Goal: Transaction & Acquisition: Book appointment/travel/reservation

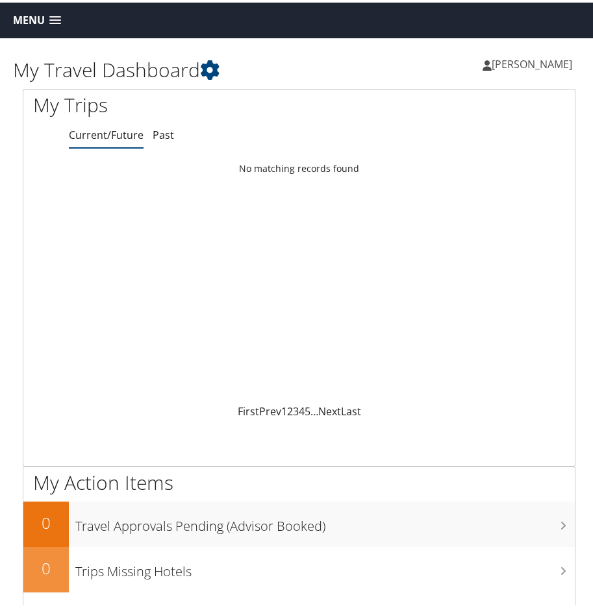
click at [55, 15] on span at bounding box center [55, 18] width 12 height 9
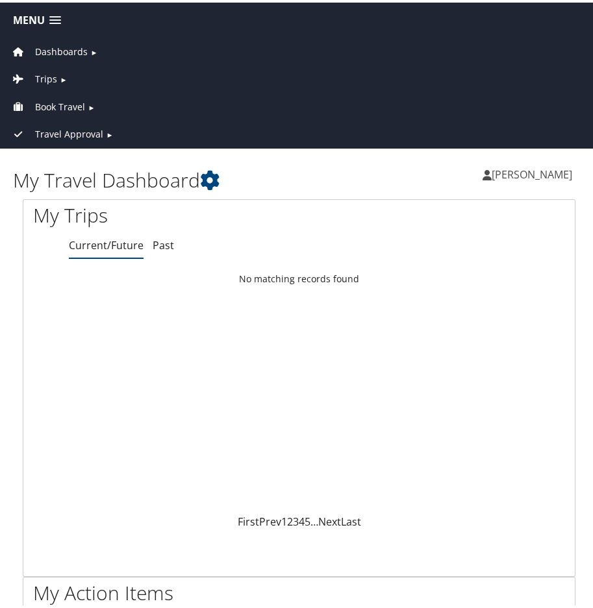
click at [58, 103] on span "Book Travel" at bounding box center [60, 104] width 50 height 14
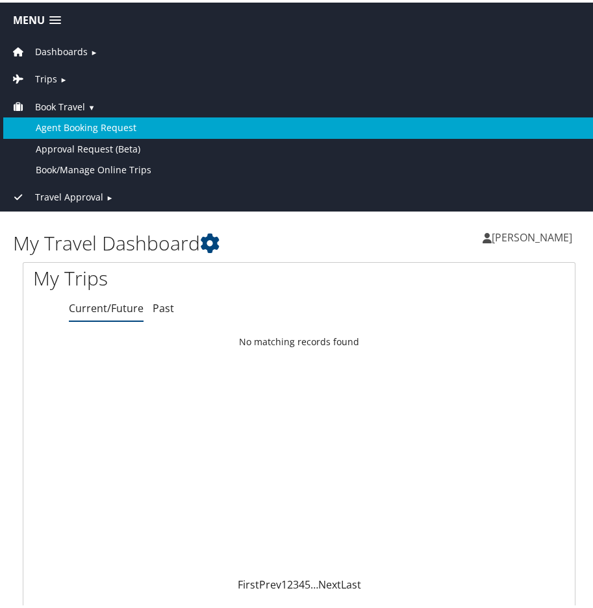
click at [77, 123] on link "Agent Booking Request" at bounding box center [299, 125] width 592 height 21
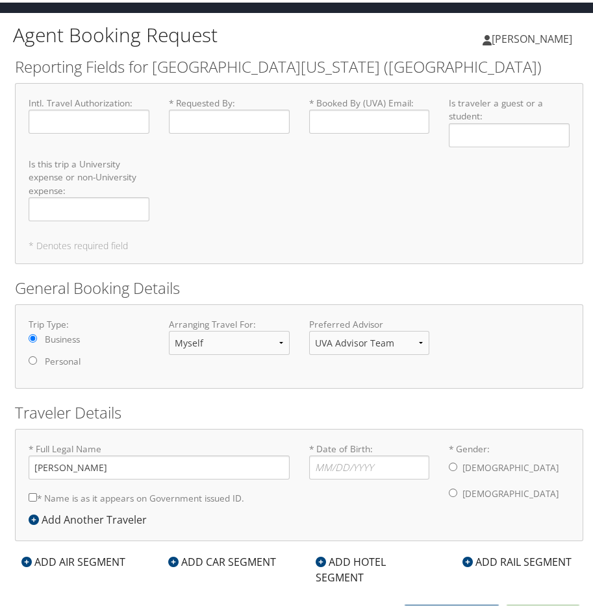
scroll to position [39, 0]
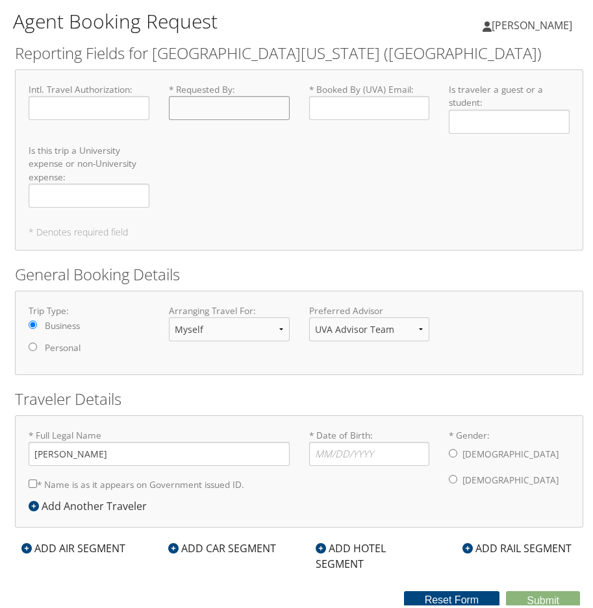
click at [190, 98] on input "* Requested By : Required" at bounding box center [229, 106] width 121 height 24
type input "[PERSON_NAME]"
type input "ces9cz@uvahealth.org"
click at [495, 117] on input "Is traveler a guest or a student : Required" at bounding box center [509, 119] width 121 height 24
click at [349, 452] on input "* Date of Birth: Invalid Date" at bounding box center [369, 452] width 121 height 24
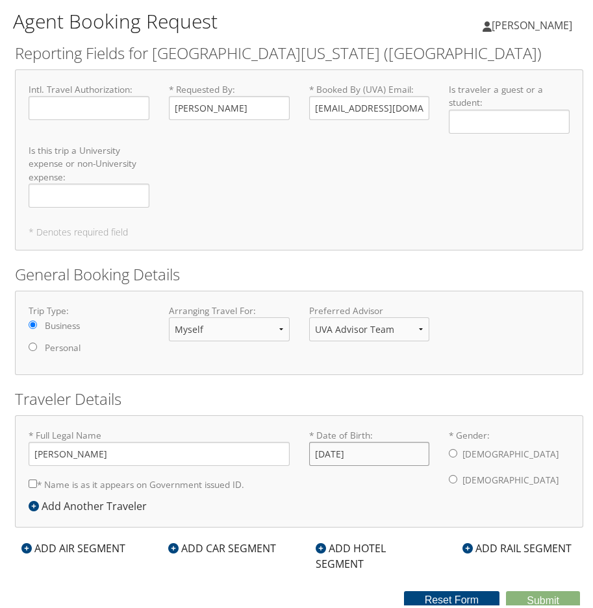
type input "04/10/1977"
click at [449, 478] on input "* Gender: Male Female" at bounding box center [453, 477] width 8 height 8
radio input "true"
click at [29, 545] on icon at bounding box center [26, 546] width 10 height 10
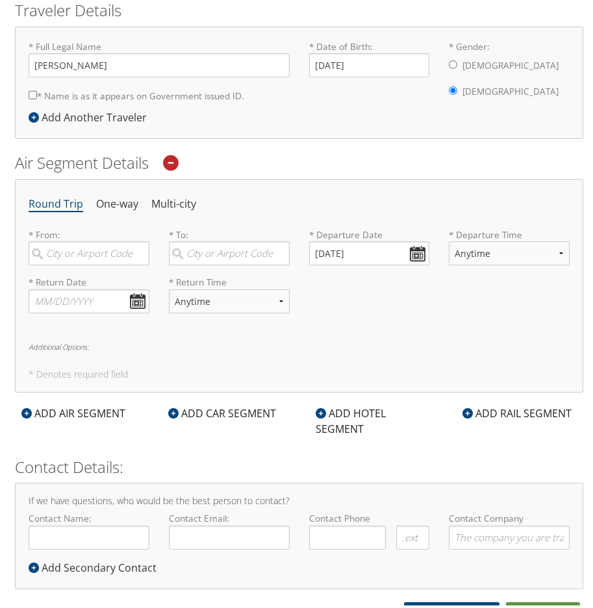
scroll to position [429, 0]
click at [103, 247] on input "search" at bounding box center [89, 250] width 121 height 24
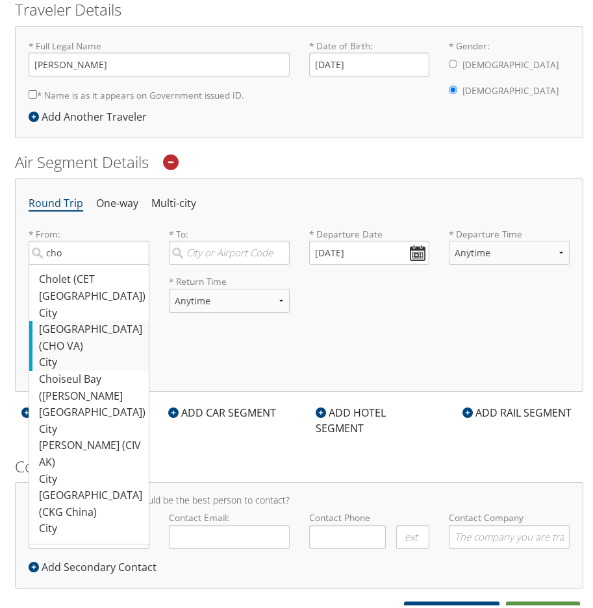
click at [82, 321] on div "Charlottesville (CHO VA)" at bounding box center [90, 335] width 103 height 33
click at [82, 262] on input "cho" at bounding box center [89, 250] width 121 height 24
type input "Charlottesville (CHO VA)"
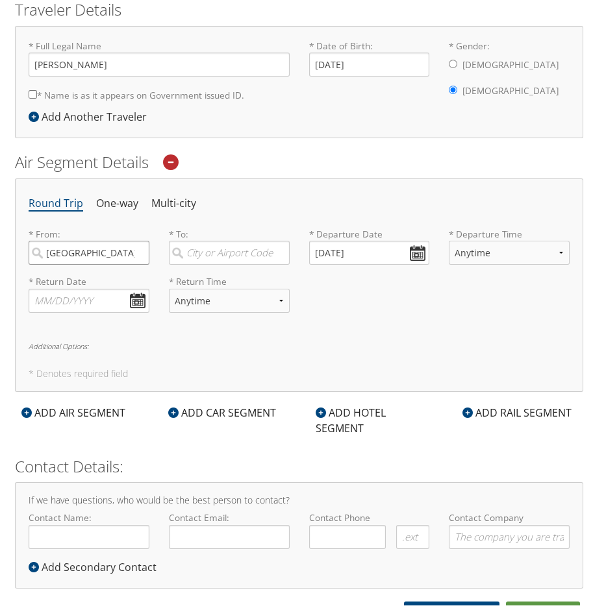
scroll to position [0, 14]
click at [208, 253] on input "search" at bounding box center [229, 250] width 121 height 24
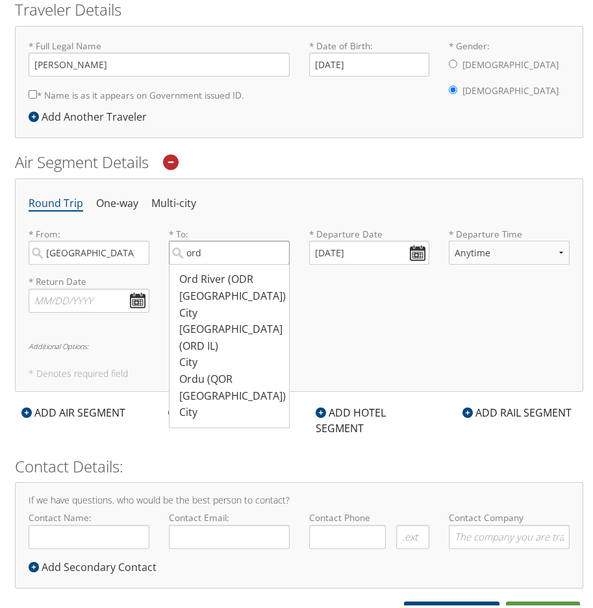
drag, startPoint x: 214, startPoint y: 253, endPoint x: 182, endPoint y: 251, distance: 32.6
click at [182, 251] on input "ord" at bounding box center [229, 250] width 121 height 24
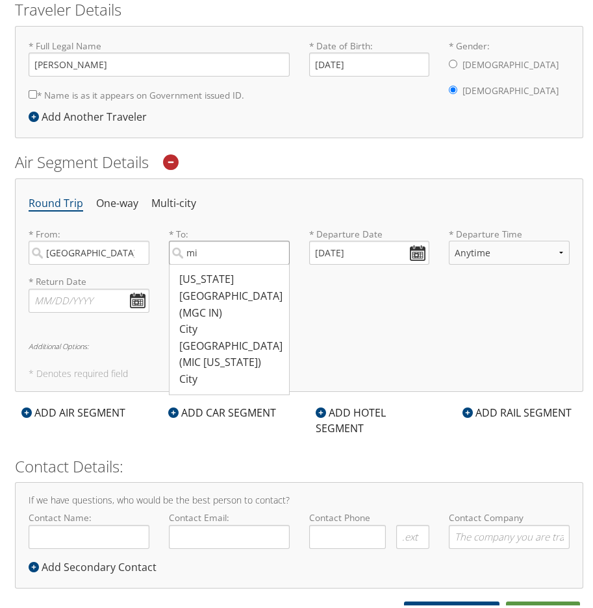
type input "m"
click at [215, 281] on div "Orlando (DWS Florida)" at bounding box center [230, 285] width 103 height 33
click at [215, 262] on input "orlando" at bounding box center [229, 250] width 121 height 24
type input "Orlando (DWS Florida)"
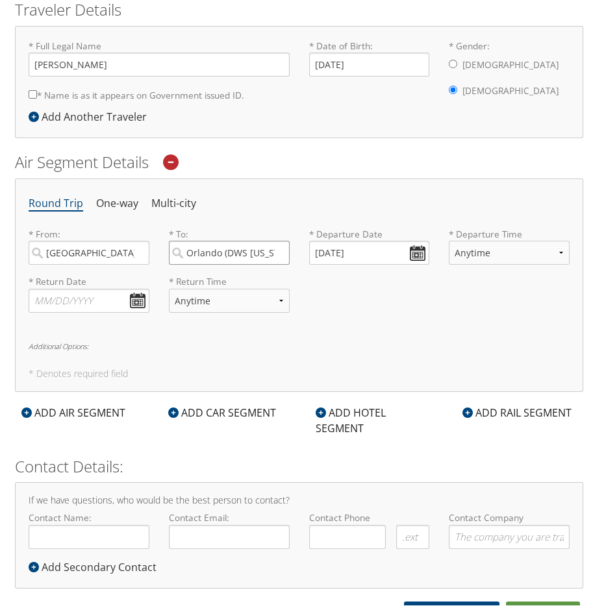
scroll to position [0, 7]
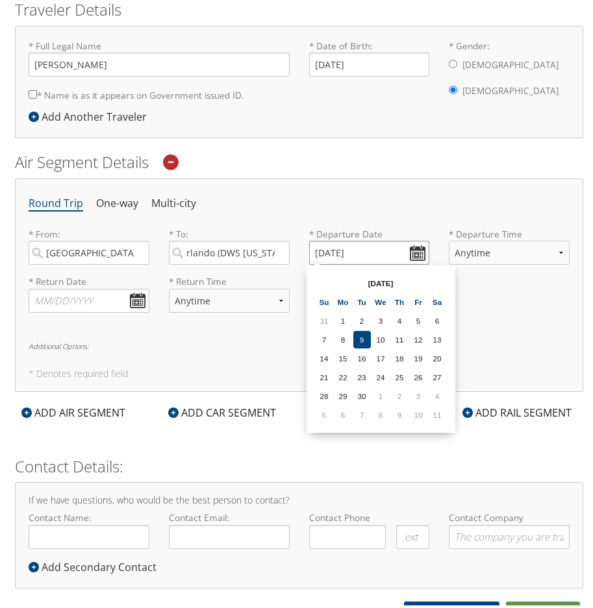
click at [416, 253] on input "09/09/2025" at bounding box center [369, 250] width 121 height 24
click at [324, 375] on td "21" at bounding box center [325, 375] width 18 height 18
type input "09/21/2025"
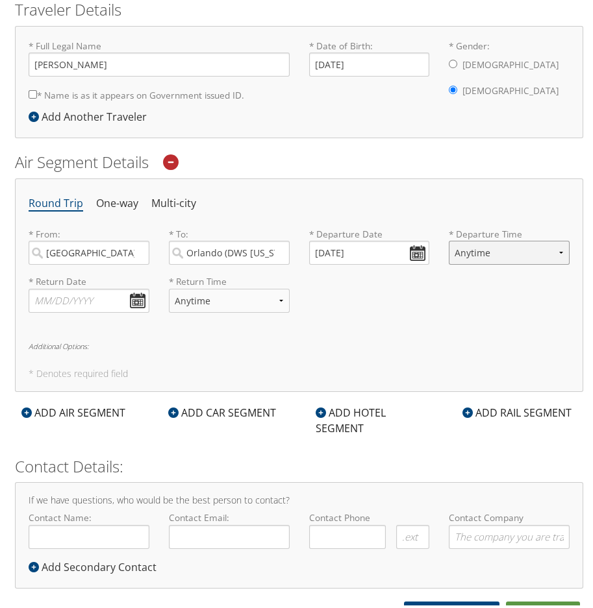
click at [503, 252] on select "Anytime Early Morning (5AM-7AM) Morning (7AM-12PM) Afternoon (12PM-5PM) Evening…" at bounding box center [509, 250] width 121 height 24
select select "5AM-7AM"
click at [449, 238] on select "Anytime Early Morning (5AM-7AM) Morning (7AM-12PM) Afternoon (12PM-5PM) Evening…" at bounding box center [509, 250] width 121 height 24
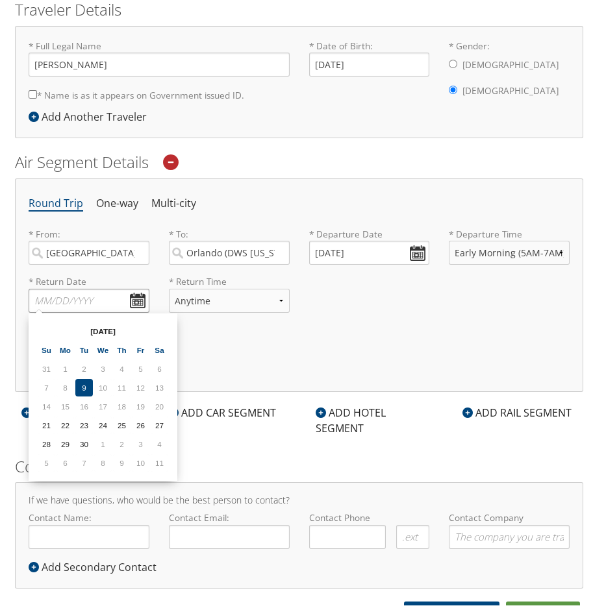
click at [97, 299] on input "text" at bounding box center [89, 298] width 121 height 24
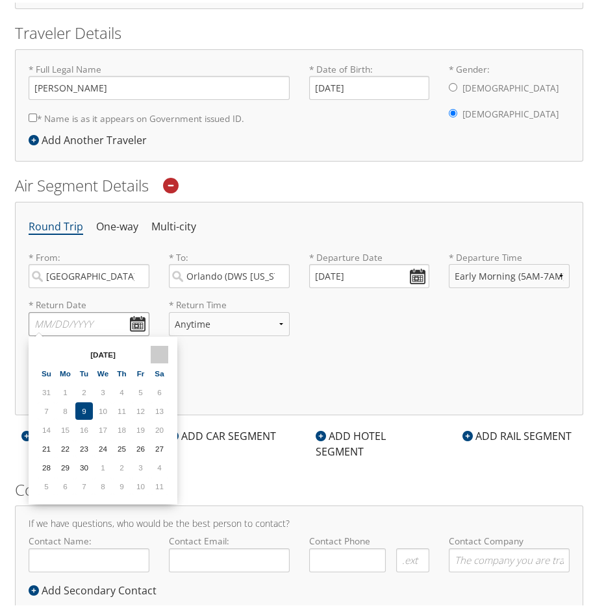
scroll to position [429, 0]
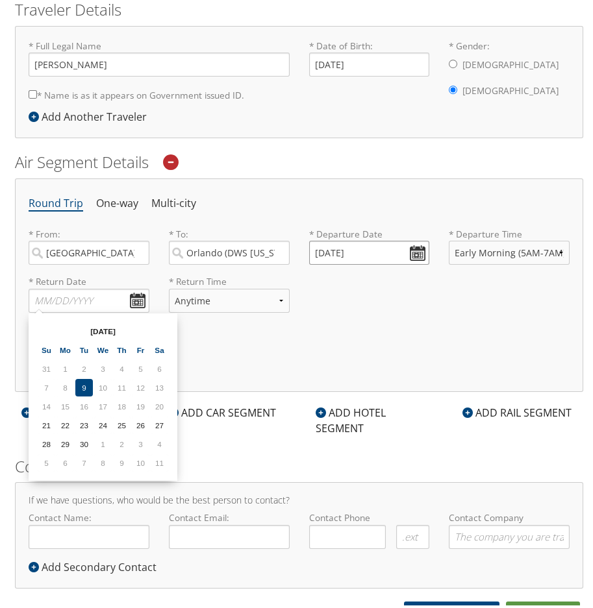
click at [415, 247] on input "09/21/2025" at bounding box center [369, 250] width 121 height 24
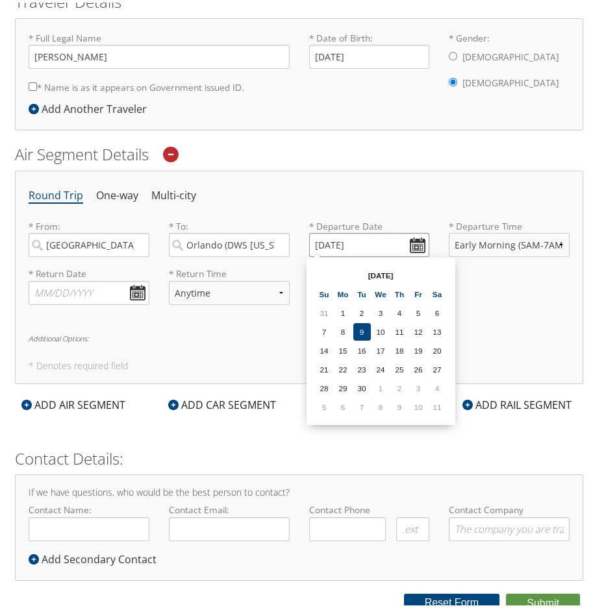
scroll to position [439, 0]
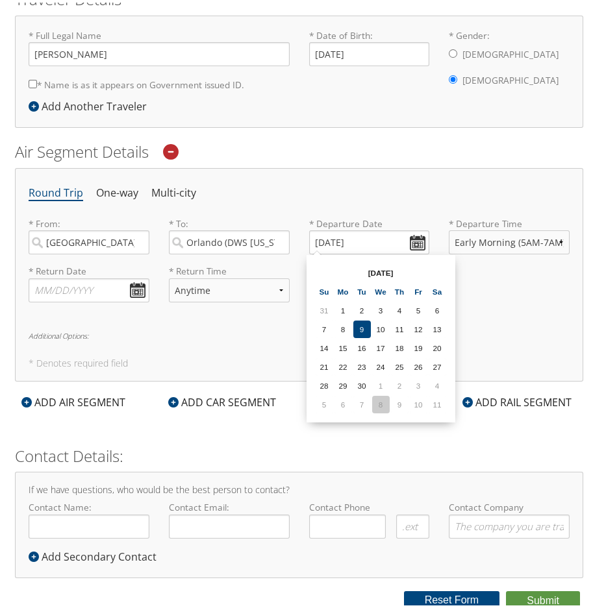
click at [377, 399] on td "8" at bounding box center [381, 402] width 18 height 18
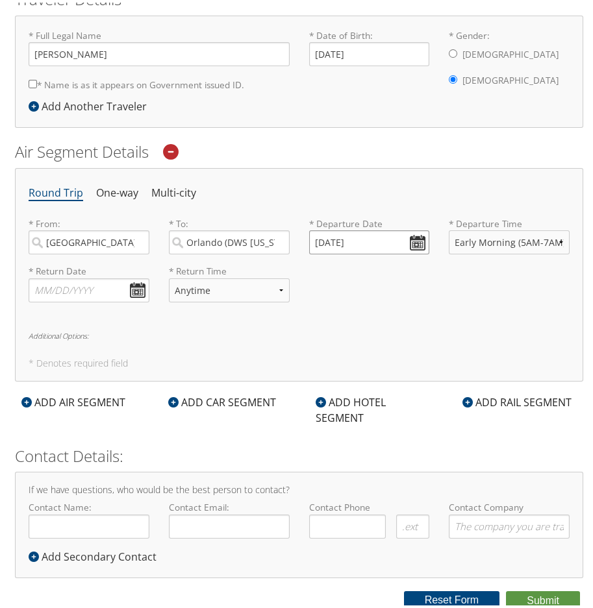
click at [415, 242] on input "10/08/2025" at bounding box center [369, 240] width 121 height 24
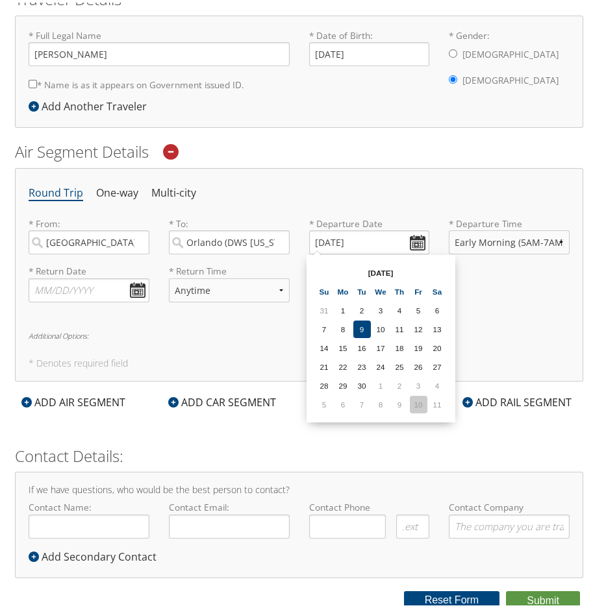
click at [416, 402] on td "10" at bounding box center [419, 402] width 18 height 18
click at [421, 243] on input "10/10/2025" at bounding box center [369, 240] width 121 height 24
click at [436, 270] on th at bounding box center [438, 271] width 18 height 18
click at [362, 363] on td "21" at bounding box center [362, 365] width 18 height 18
type input "10/21/2025"
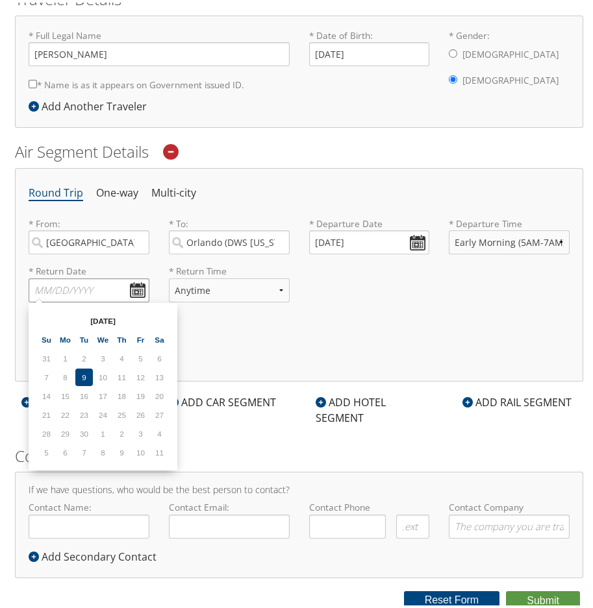
click at [137, 287] on input "text" at bounding box center [89, 288] width 121 height 24
click at [167, 316] on th at bounding box center [160, 319] width 18 height 18
click at [156, 416] on td "25" at bounding box center [160, 413] width 18 height 18
type input "10/25/2025"
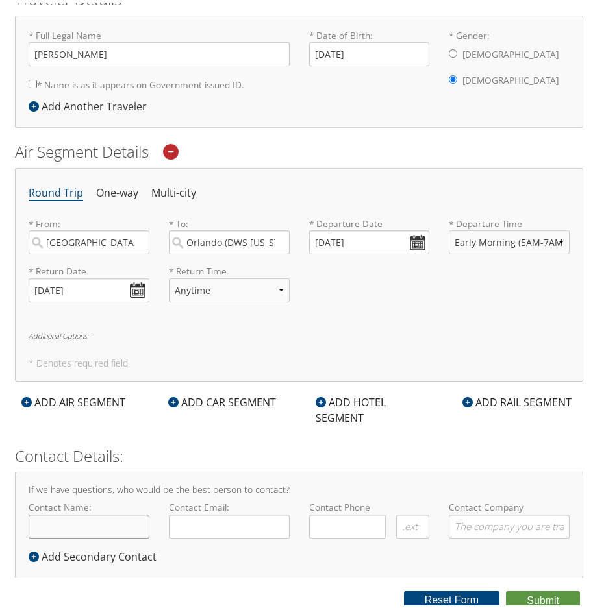
click at [95, 523] on input "Contact Name:" at bounding box center [89, 524] width 121 height 24
type input "[PERSON_NAME]"
type input "ces9cz@uvahealth.org"
click at [345, 533] on input "( ) -" at bounding box center [347, 524] width 77 height 24
type input "(434) 825-6213"
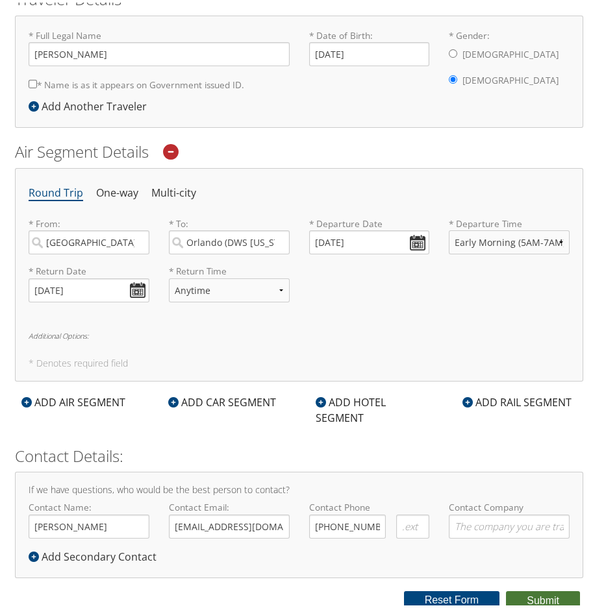
click at [532, 602] on button "Submit" at bounding box center [543, 598] width 74 height 19
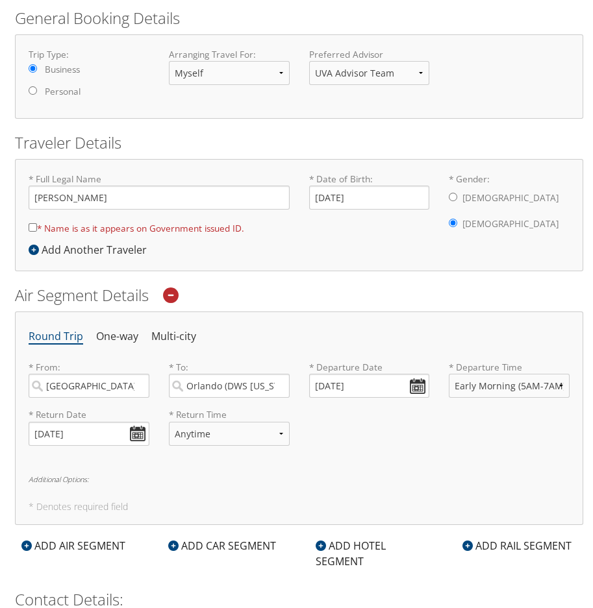
scroll to position [244, 0]
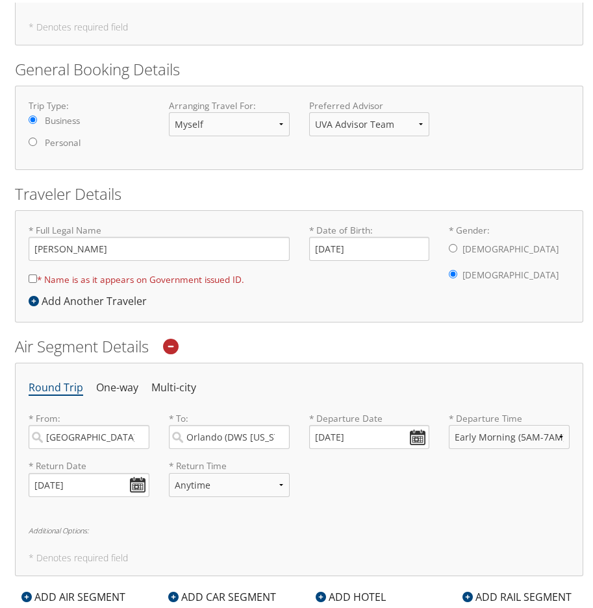
click at [31, 276] on input "* Name is as it appears on Government issued ID." at bounding box center [33, 276] width 8 height 8
checkbox input "true"
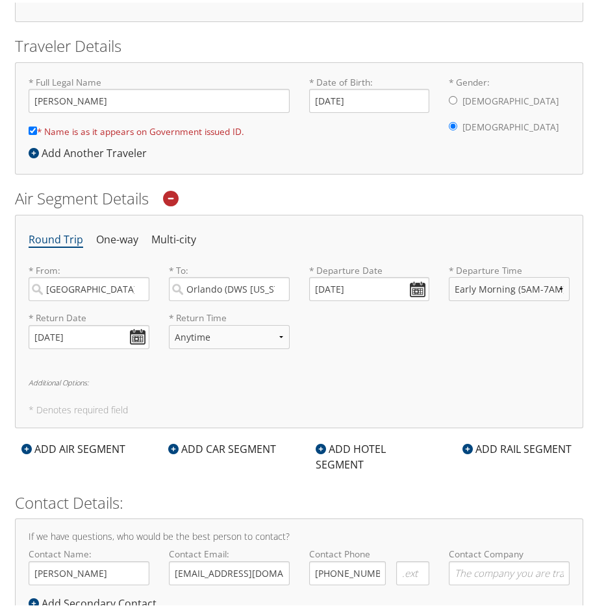
scroll to position [439, 0]
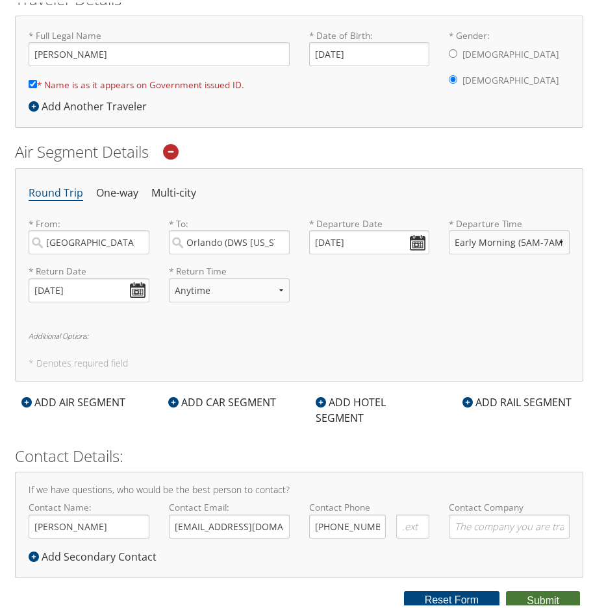
click at [547, 600] on button "Submit" at bounding box center [543, 598] width 74 height 19
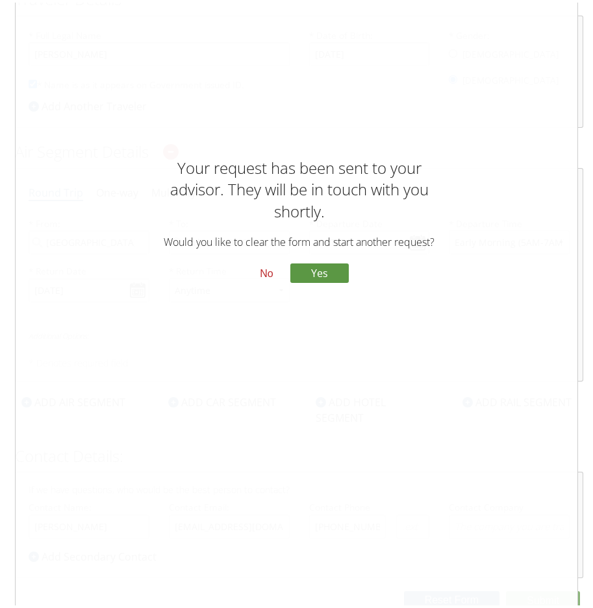
click at [262, 270] on button "No" at bounding box center [266, 271] width 34 height 22
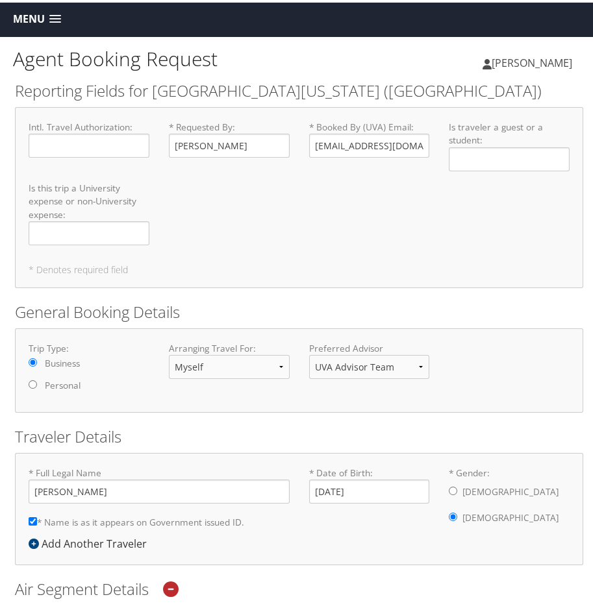
scroll to position [0, 0]
